Goal: Transaction & Acquisition: Download file/media

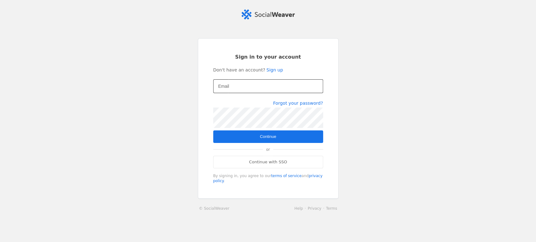
click at [219, 90] on mat-label "Email" at bounding box center [223, 87] width 11 height 8
click at [219, 90] on input "Email" at bounding box center [268, 87] width 100 height 8
type input "[PERSON_NAME][EMAIL_ADDRESS][DOMAIN_NAME]"
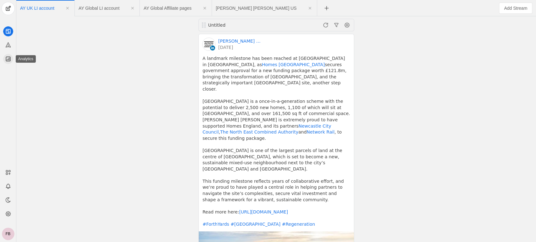
click at [7, 60] on icon at bounding box center [8, 59] width 6 height 6
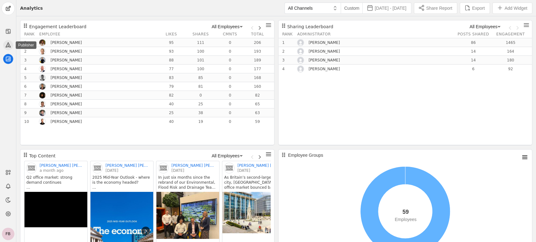
click at [8, 47] on icon at bounding box center [8, 45] width 6 height 6
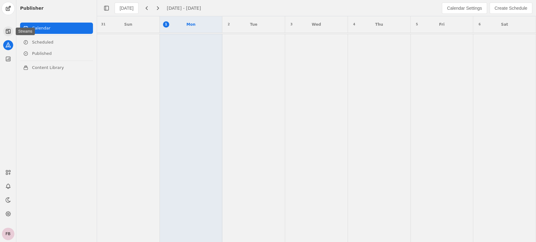
click at [7, 31] on icon at bounding box center [8, 31] width 6 height 6
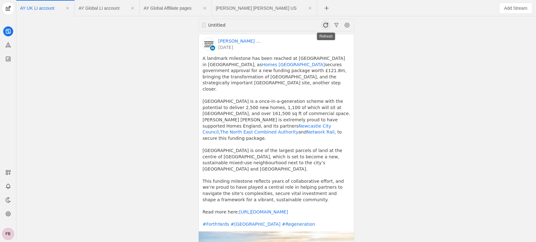
click at [326, 26] on span at bounding box center [326, 25] width 10 height 10
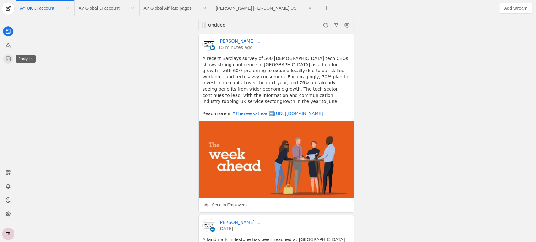
click at [8, 60] on icon at bounding box center [8, 59] width 6 height 6
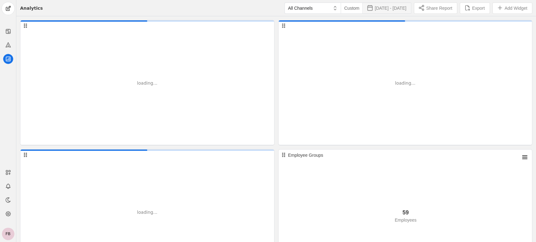
click at [382, 7] on span "[DATE] - [DATE]" at bounding box center [391, 8] width 32 height 6
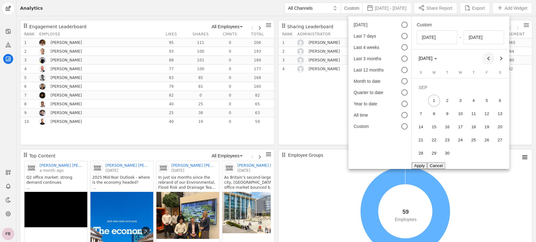
click at [487, 58] on span "Previous month" at bounding box center [488, 58] width 13 height 13
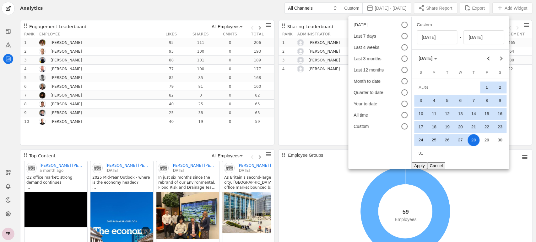
click at [485, 87] on span "1" at bounding box center [487, 87] width 12 height 12
type input "[DATE]"
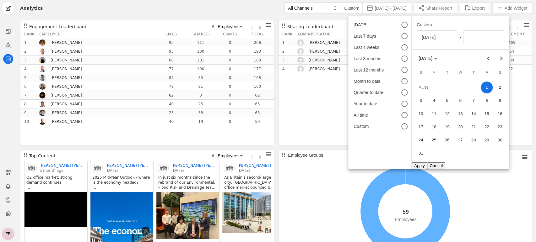
click at [421, 154] on span "31" at bounding box center [421, 153] width 12 height 12
type input "[DATE]"
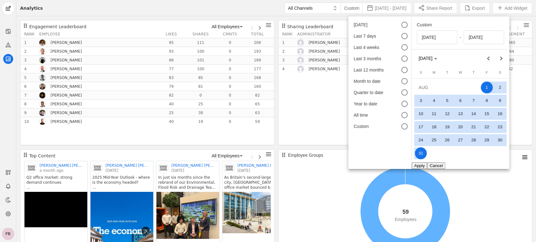
click at [419, 167] on button "Apply" at bounding box center [419, 165] width 15 height 7
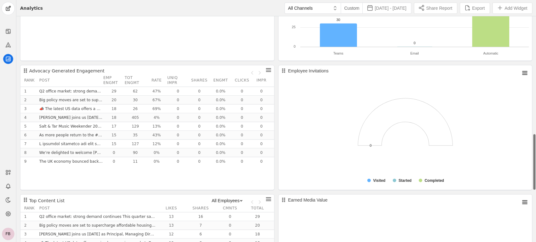
scroll to position [474, 0]
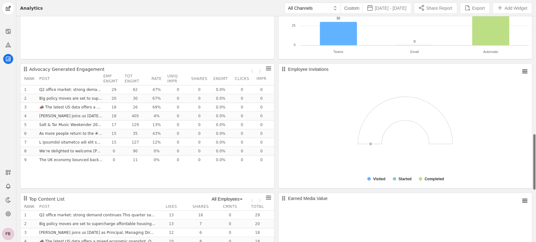
drag, startPoint x: 533, startPoint y: 47, endPoint x: 529, endPoint y: 165, distance: 117.5
click at [268, 69] on span "undefined" at bounding box center [268, 68] width 6 height 6
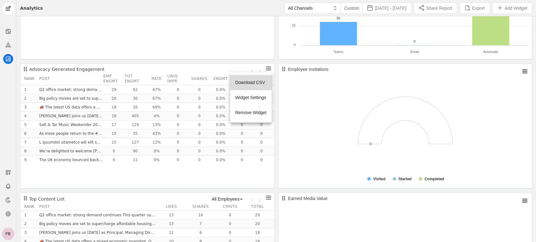
click at [251, 84] on span "Download CSV" at bounding box center [250, 82] width 31 height 6
